Goal: Feedback & Contribution: Submit feedback/report problem

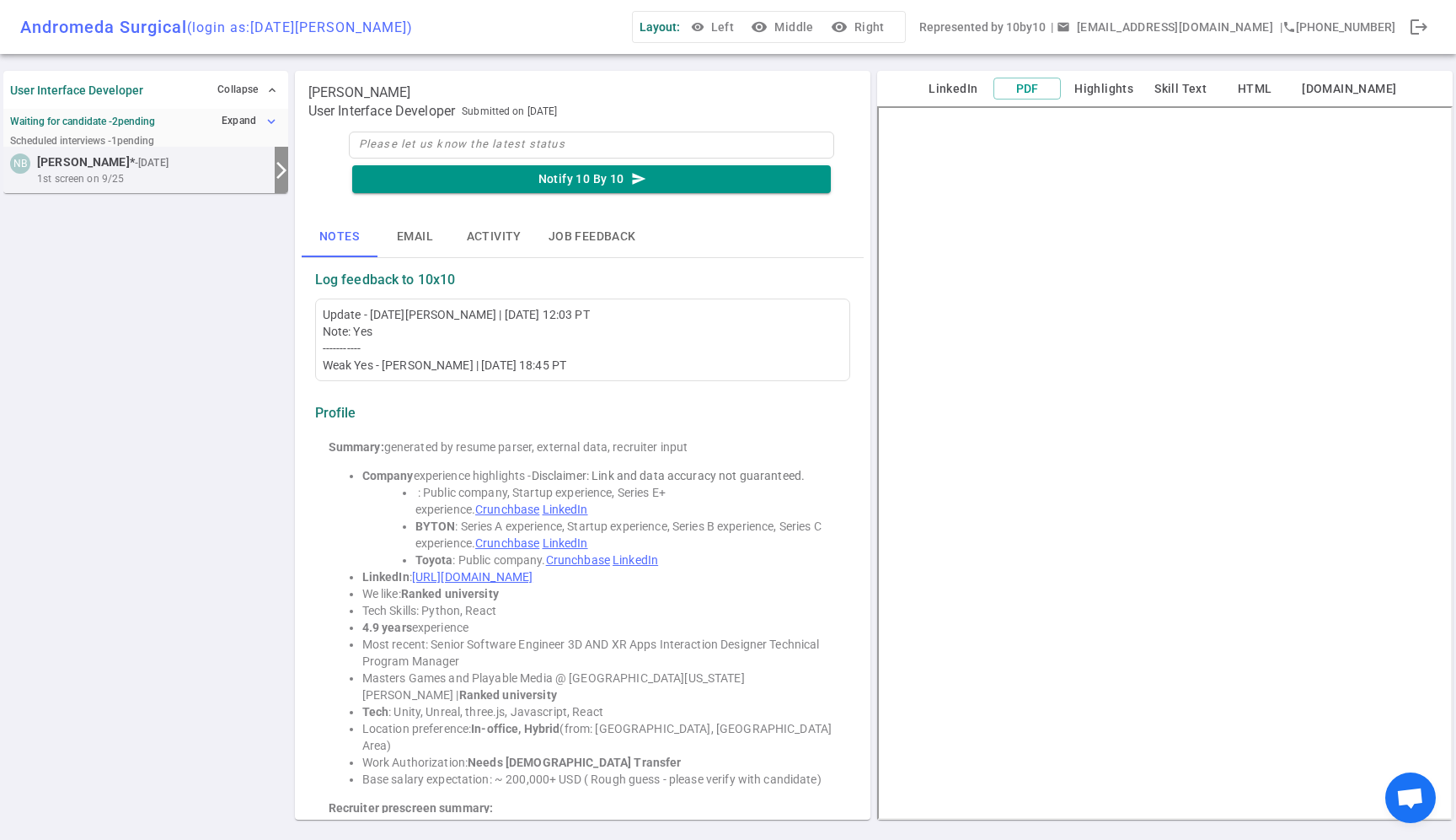
click at [239, 115] on button "Expand expand_more" at bounding box center [249, 121] width 64 height 24
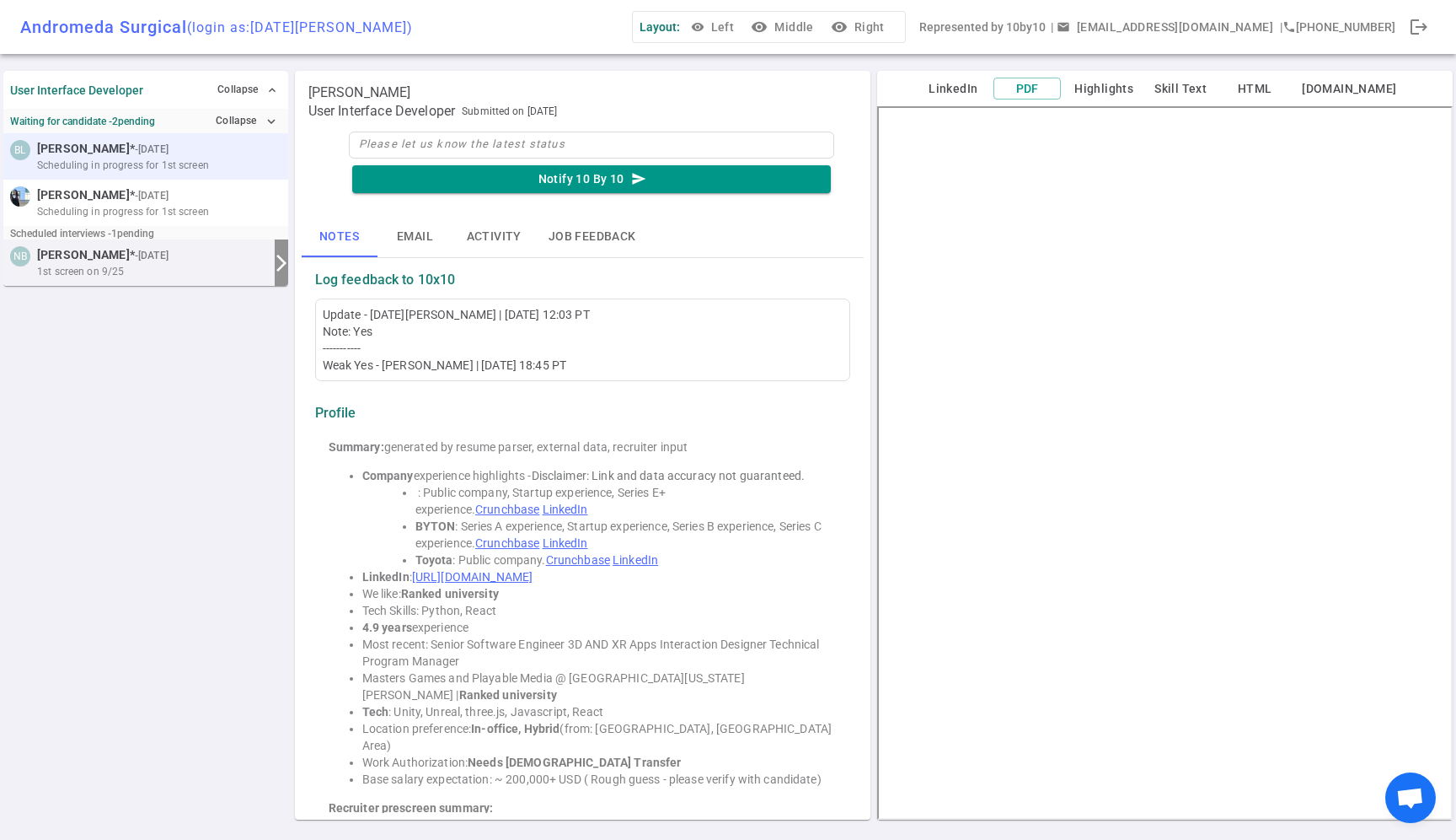
click at [85, 156] on span "[PERSON_NAME] * - [DATE]" at bounding box center [104, 149] width 135 height 18
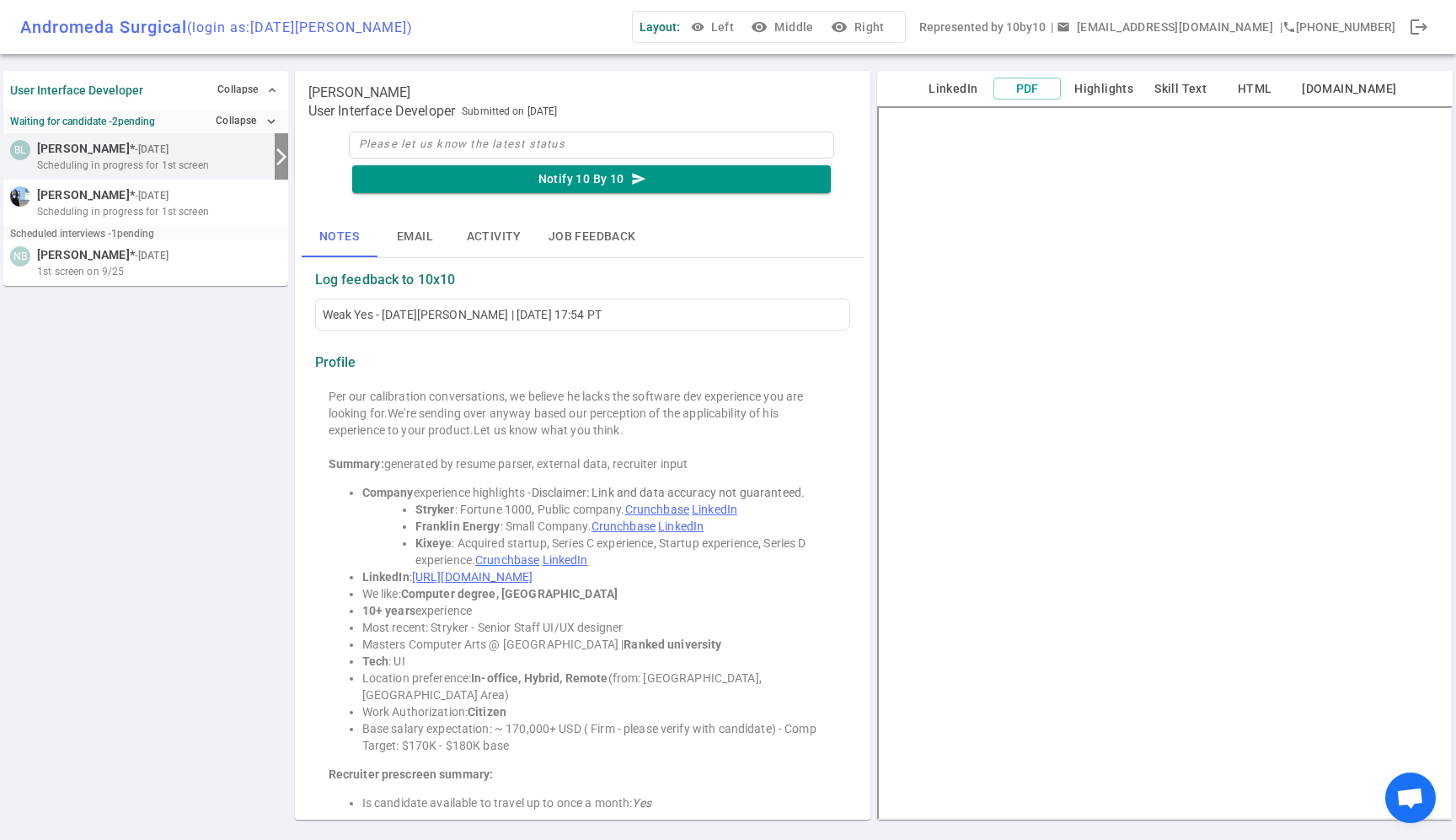
click at [820, 26] on button "visibility Middle" at bounding box center [783, 27] width 72 height 31
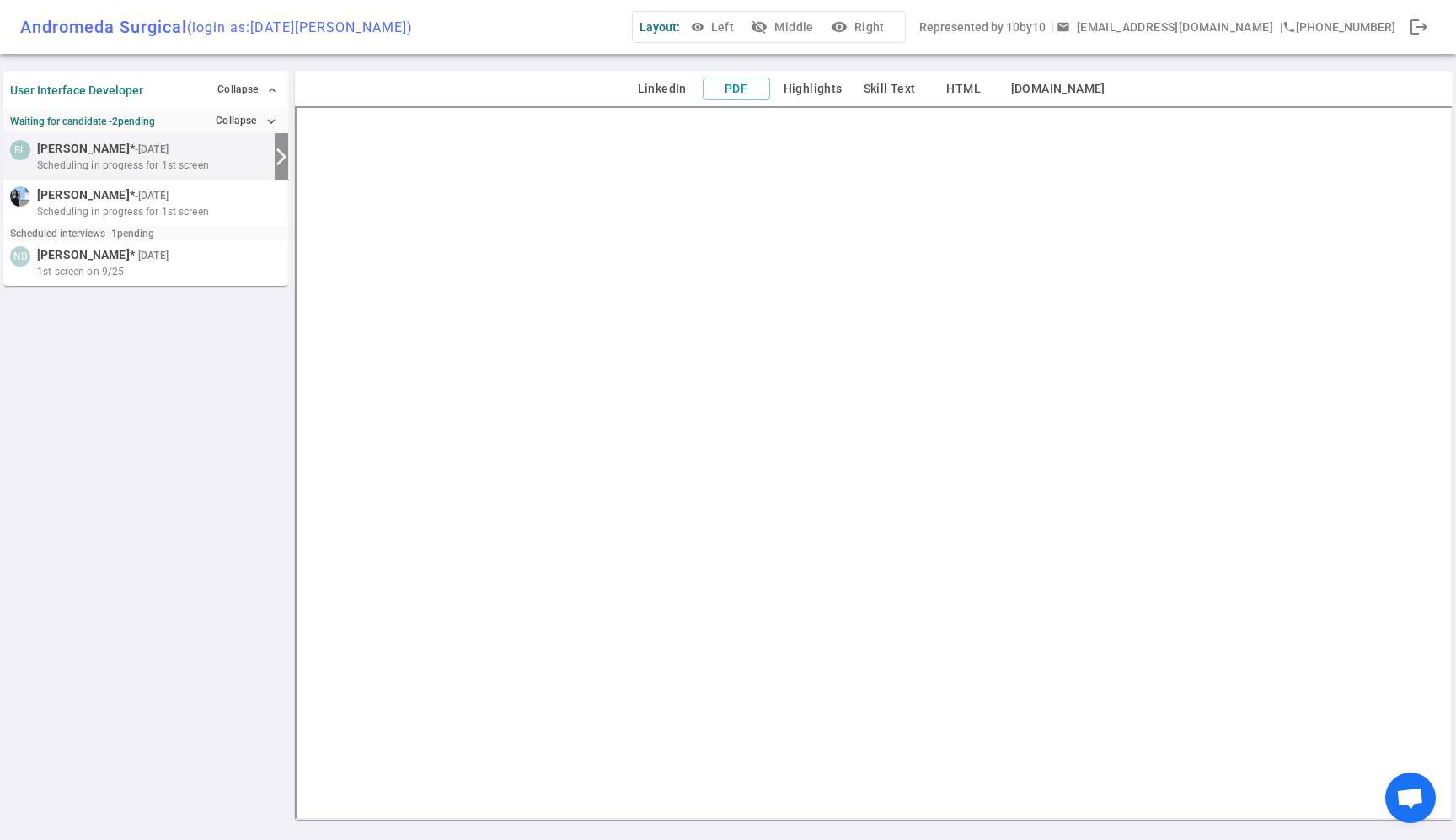
click at [85, 148] on span "[PERSON_NAME] * - [DATE]" at bounding box center [104, 149] width 135 height 18
click at [820, 26] on button "visibility_off Middle" at bounding box center [783, 27] width 72 height 31
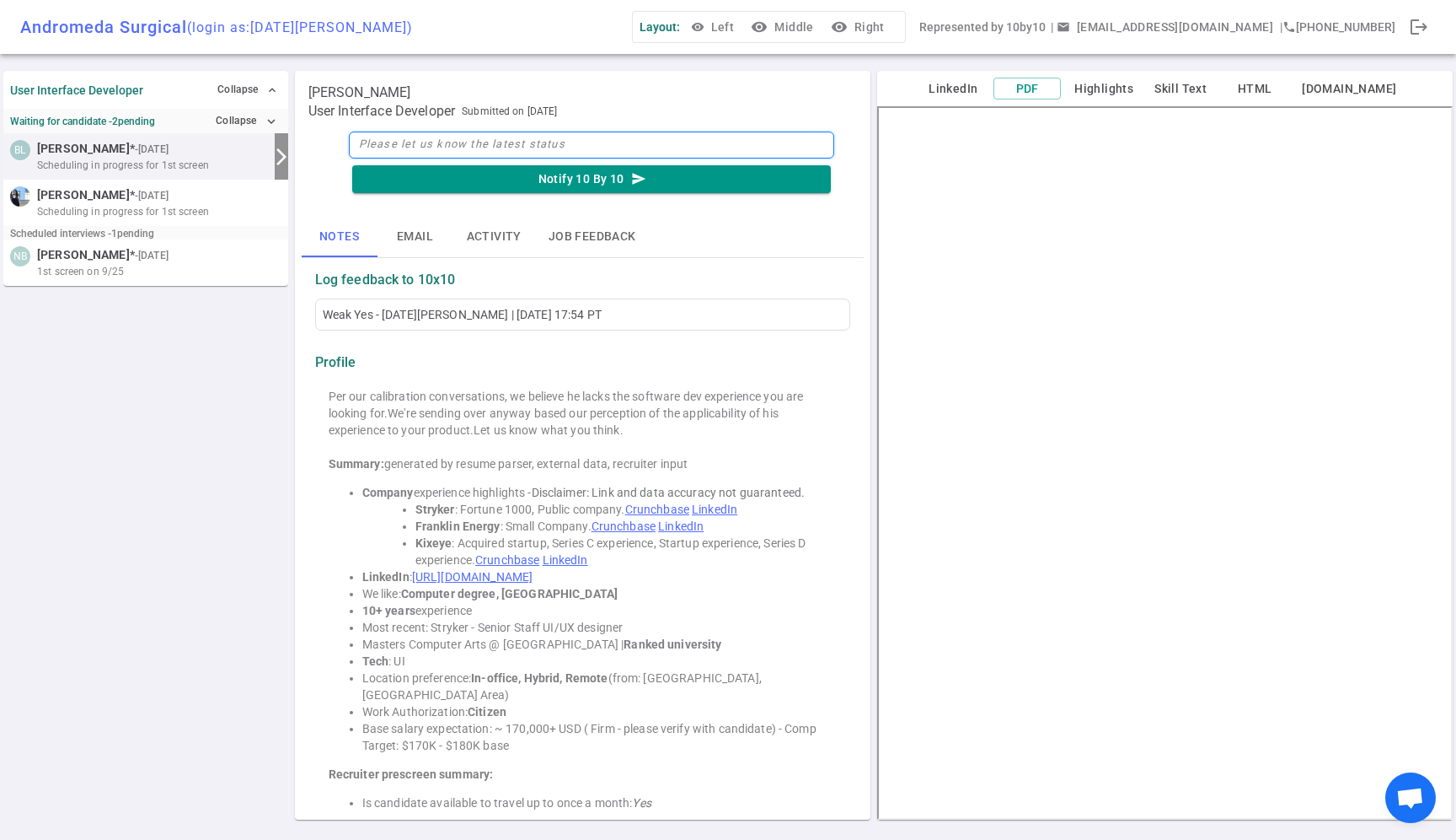
click at [536, 134] on textarea at bounding box center [592, 145] width 486 height 27
type textarea "N"
type textarea "No"
type textarea "No o"
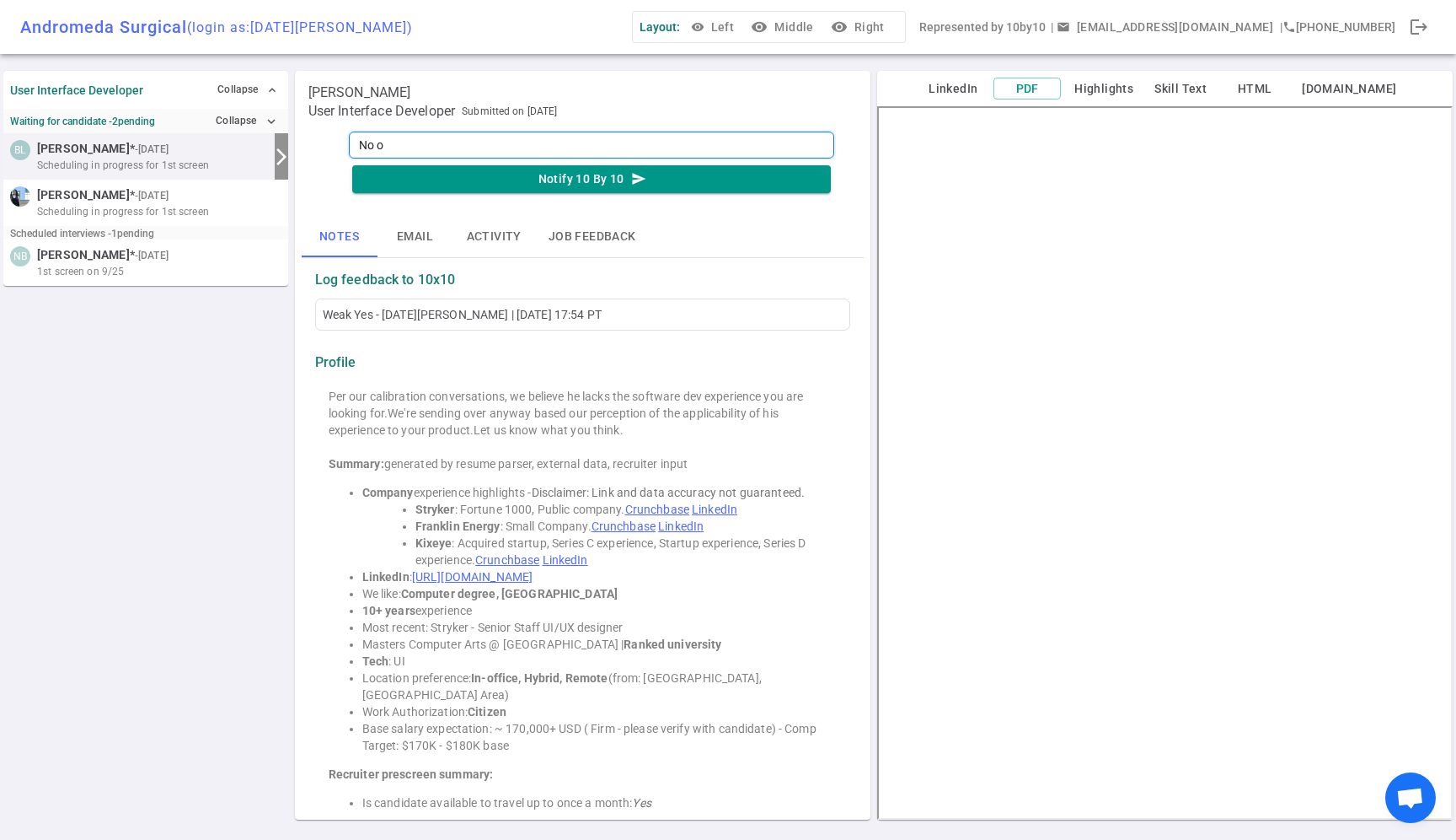
type textarea "No on"
type textarea "No on B"
type textarea "No on Br"
type textarea "No on Bri"
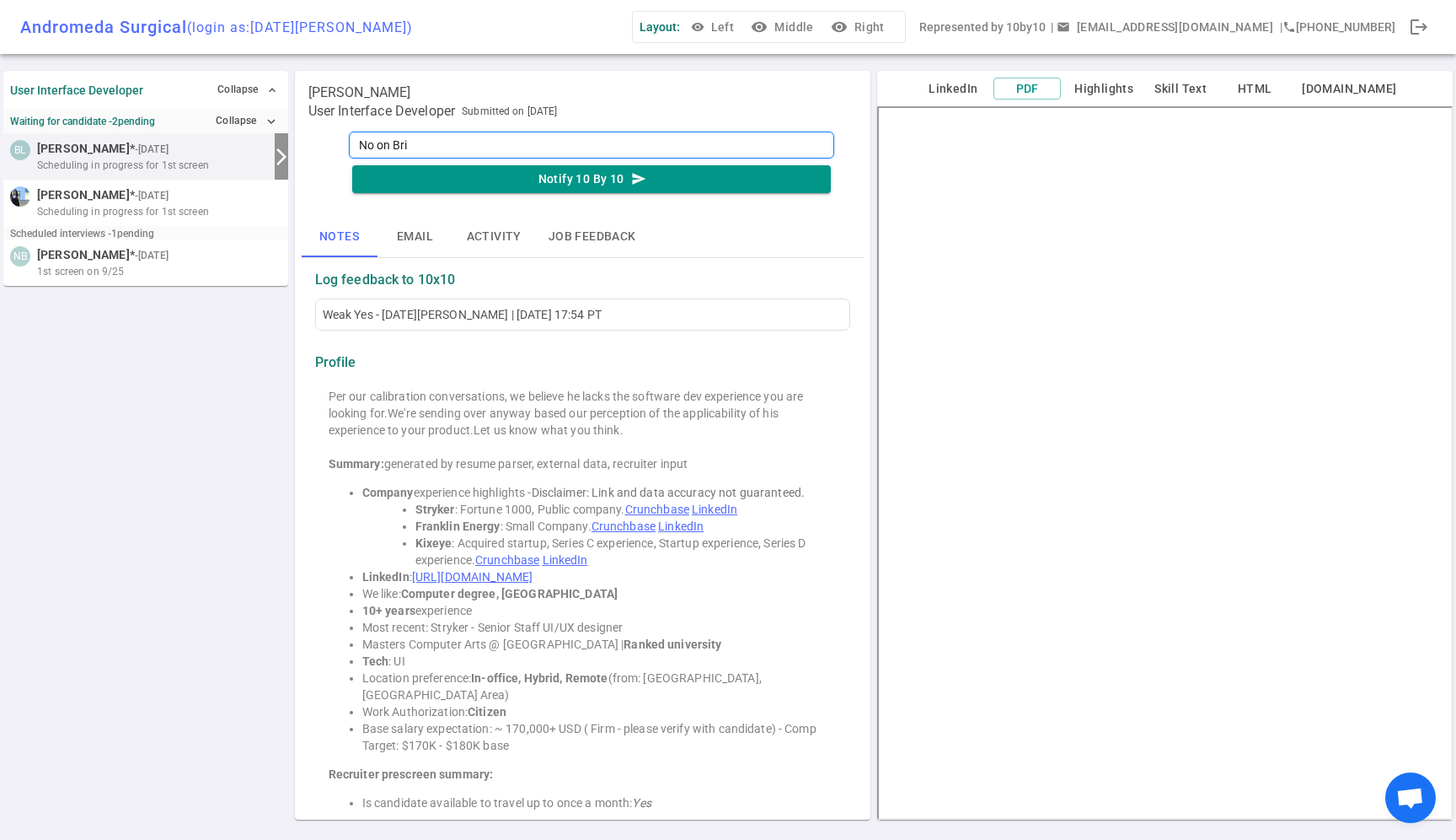
type textarea "No on Bria"
type textarea "No on [PERSON_NAME]"
type textarea "No on [PERSON_NAME]."
click at [388, 142] on textarea "No on [PERSON_NAME]." at bounding box center [592, 145] width 486 height 27
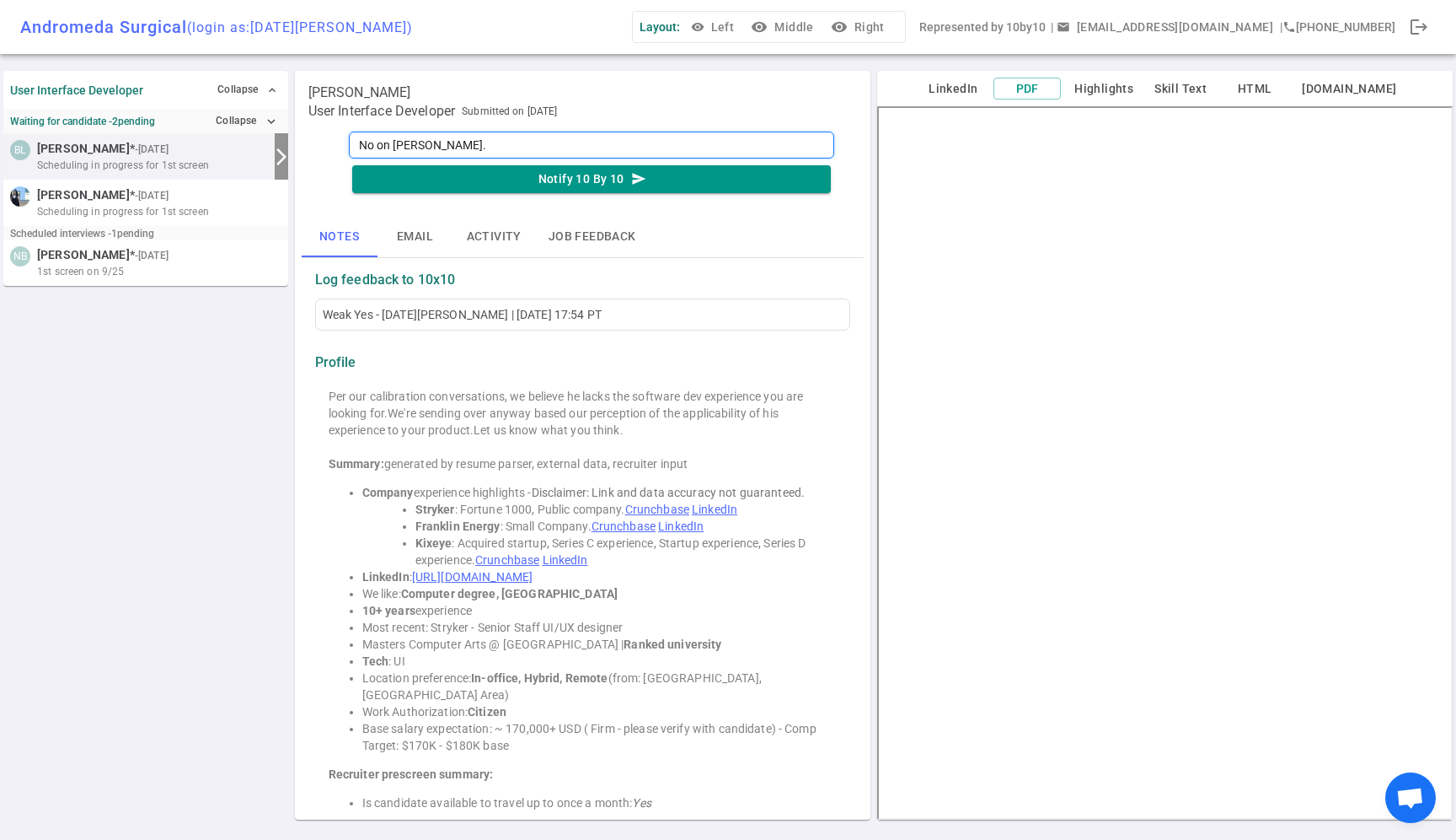
click at [384, 148] on textarea "No on [PERSON_NAME]." at bounding box center [592, 145] width 486 height 27
type textarea "No f [PERSON_NAME]."
type textarea "No fo [PERSON_NAME]."
type textarea "No for [PERSON_NAME]."
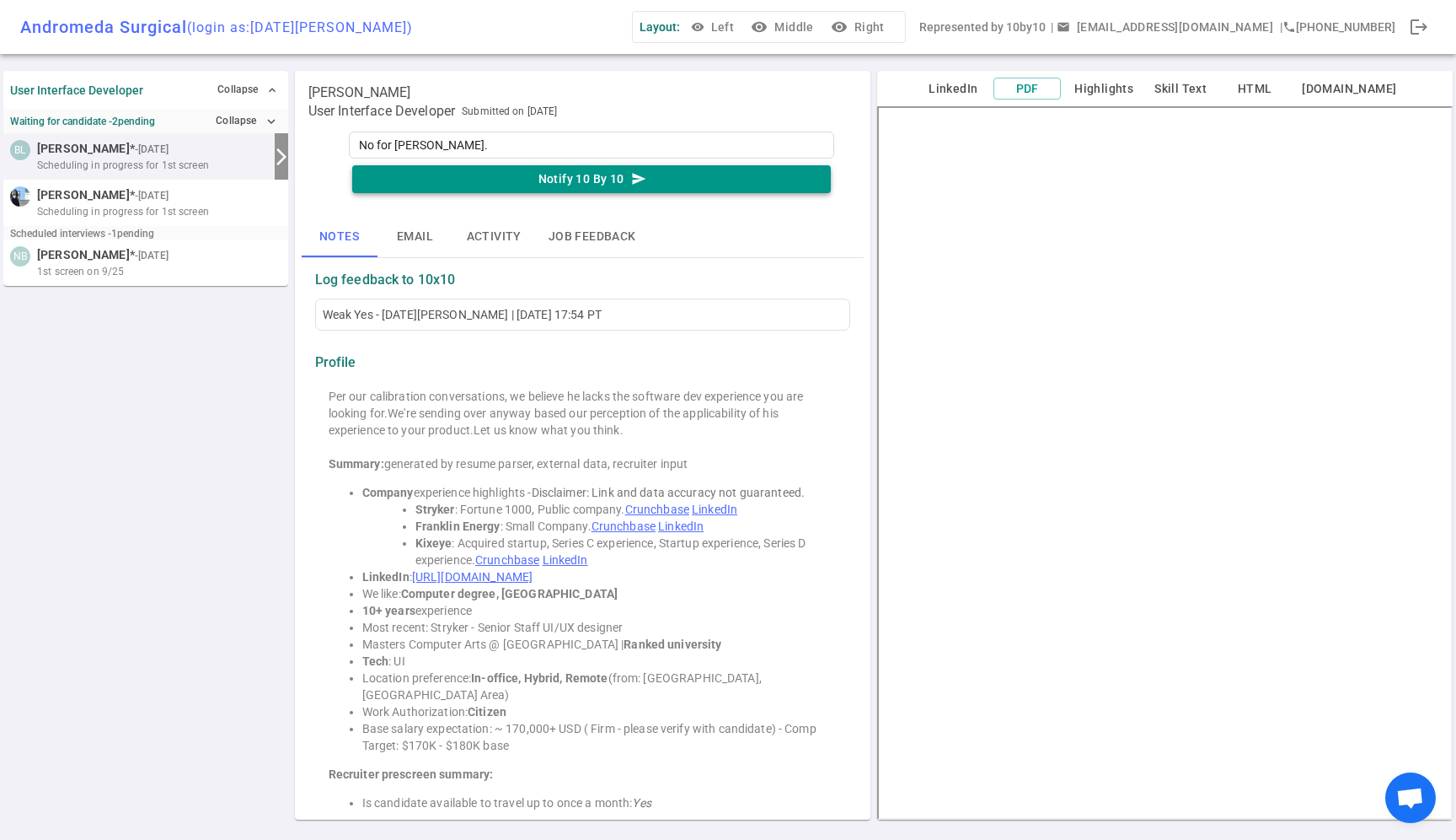
click at [574, 186] on button "Notify 10 By 10 send" at bounding box center [591, 180] width 479 height 28
